Goal: Transaction & Acquisition: Purchase product/service

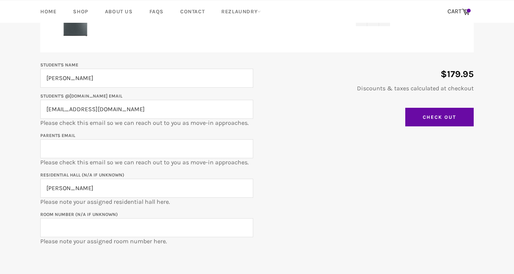
scroll to position [146, 0]
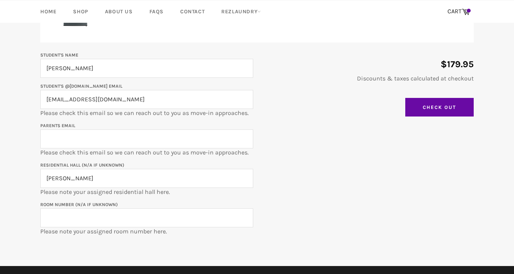
paste input "3012b"
type input "3012"
click at [317, 188] on div "Student's Name Juliane Guo Student's @u.northwestern.edu email julianeguo2028@u…" at bounding box center [253, 143] width 441 height 185
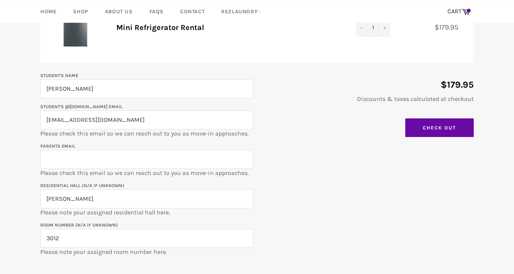
scroll to position [119, 0]
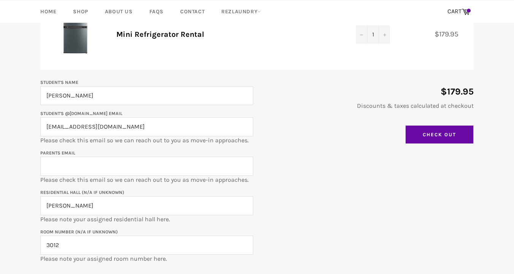
click at [449, 132] on input "Check Out" at bounding box center [439, 134] width 68 height 19
click at [111, 174] on input "Parents email" at bounding box center [146, 166] width 213 height 19
click at [312, 203] on div "Student's Name Juliane Guo Student's @u.northwestern.edu email julianeguo2028@u…" at bounding box center [253, 170] width 441 height 185
click at [188, 168] on input "Parents email" at bounding box center [146, 166] width 213 height 19
click at [453, 134] on input "Check Out" at bounding box center [439, 134] width 68 height 19
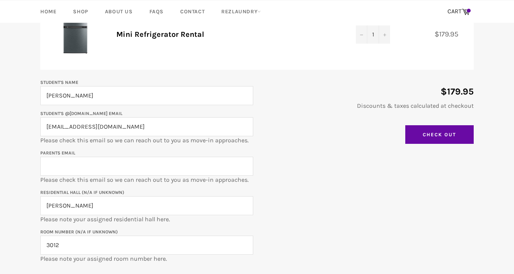
click at [134, 128] on input "julianeguo2028@u.northwestern.edu" at bounding box center [146, 126] width 213 height 19
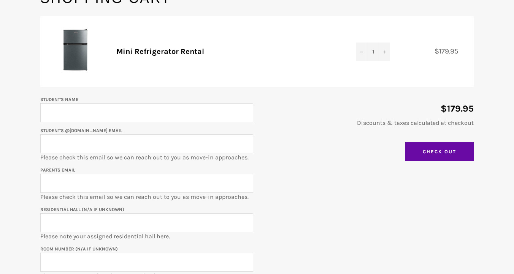
scroll to position [142, 0]
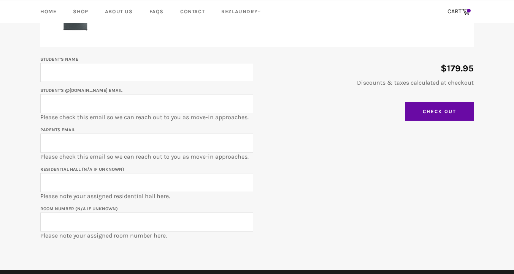
click at [150, 142] on input "Parents email" at bounding box center [146, 143] width 213 height 19
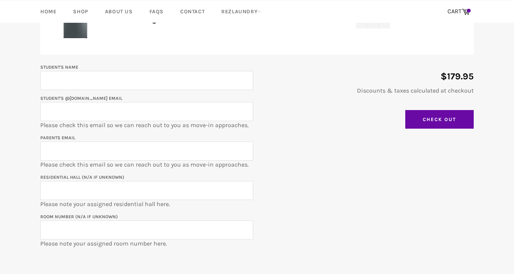
scroll to position [129, 0]
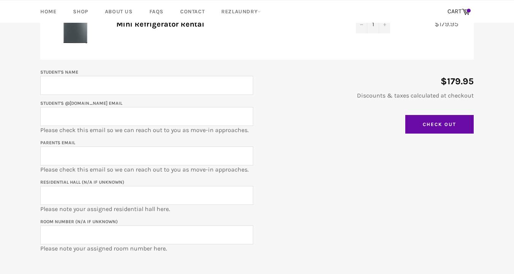
click at [129, 117] on input "Student's @[DOMAIN_NAME] email" at bounding box center [146, 116] width 213 height 19
paste input "[EMAIL_ADDRESS][DOMAIN_NAME]"
type input "[EMAIL_ADDRESS][DOMAIN_NAME]"
click at [112, 87] on input "Student's Name" at bounding box center [146, 85] width 213 height 19
type input "[PERSON_NAME]"
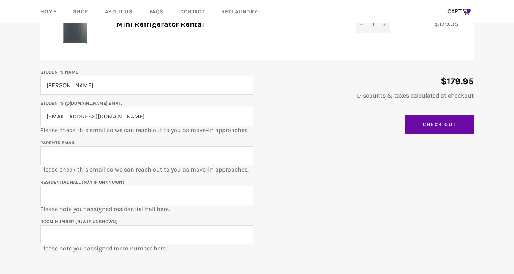
click at [120, 160] on input "Parents email" at bounding box center [146, 156] width 213 height 19
click at [62, 197] on input "Residential Hall (N/A if unknown)" at bounding box center [146, 195] width 213 height 19
type input "[PERSON_NAME]"
click at [64, 239] on input "Room Number (N/A if unknown)" at bounding box center [146, 235] width 213 height 19
type input "3012"
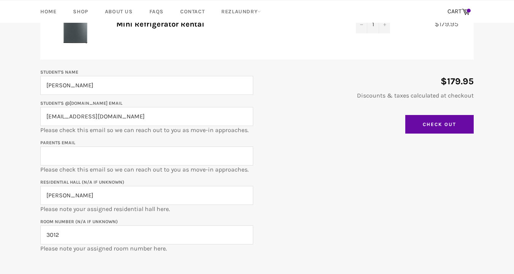
click at [83, 160] on input "Parents email" at bounding box center [146, 156] width 213 height 19
click at [442, 126] on input "Check Out" at bounding box center [439, 124] width 68 height 19
click at [133, 160] on input "Parents email" at bounding box center [146, 156] width 213 height 19
type input "i"
type input "michellewang668899@gmail.com"
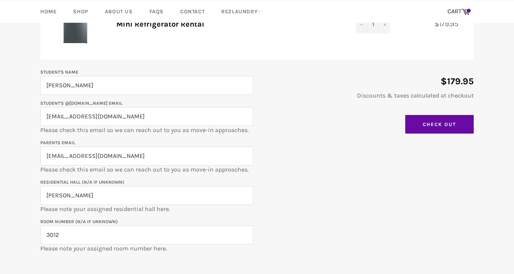
click at [299, 146] on div "Student's Name Juliane Guo Student's @u.northwestern.edu email julianeguo2028@u…" at bounding box center [253, 160] width 441 height 185
click at [421, 128] on input "Check Out" at bounding box center [439, 124] width 68 height 19
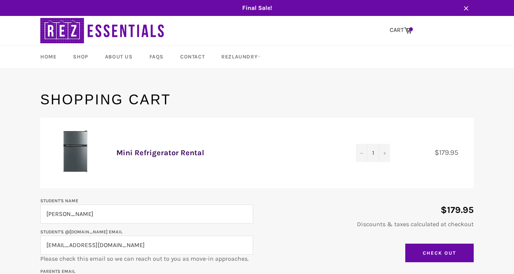
click at [169, 150] on link "Mini Refrigerator Rental" at bounding box center [160, 153] width 88 height 9
click at [109, 165] on td "Mini Refrigerator Rental" at bounding box center [228, 153] width 239 height 71
click at [156, 151] on link "Mini Refrigerator Rental" at bounding box center [160, 153] width 88 height 9
